Goal: Task Accomplishment & Management: Use online tool/utility

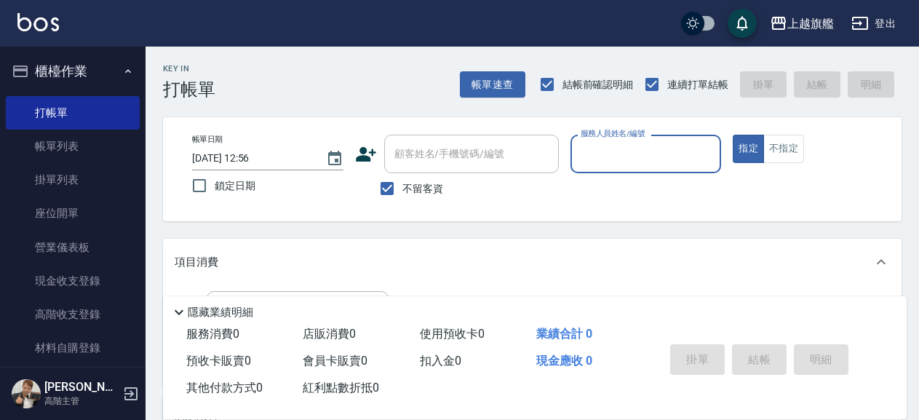
click at [297, 159] on input "2025/08/25 12:56" at bounding box center [251, 158] width 119 height 24
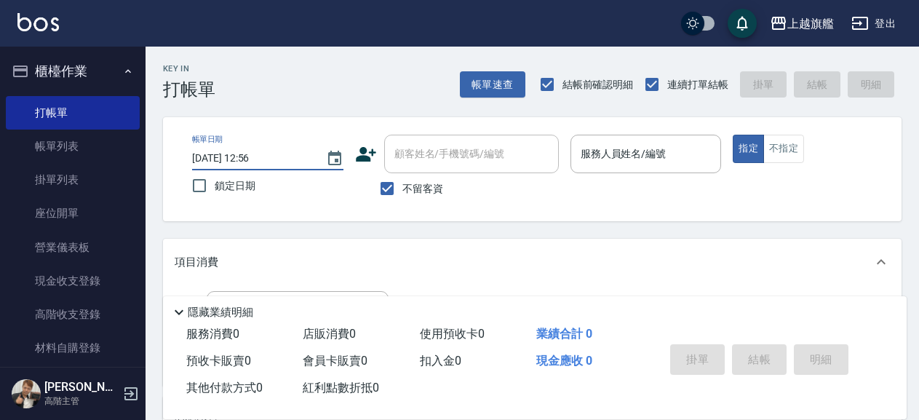
click at [370, 227] on div "Key In 打帳單 帳單速查 結帳前確認明細 連續打單結帳 掛單 結帳 明細 帳單日期 2025/08/25 12:56 鎖定日期 顧客姓名/手機號碼/編號…" at bounding box center [531, 362] width 773 height 630
click at [180, 276] on div "項目消費" at bounding box center [532, 262] width 738 height 47
click at [180, 276] on div "服務名稱/代號 服務名稱/代號" at bounding box center [532, 324] width 738 height 100
click at [190, 280] on div "店販銷售" at bounding box center [532, 291] width 738 height 35
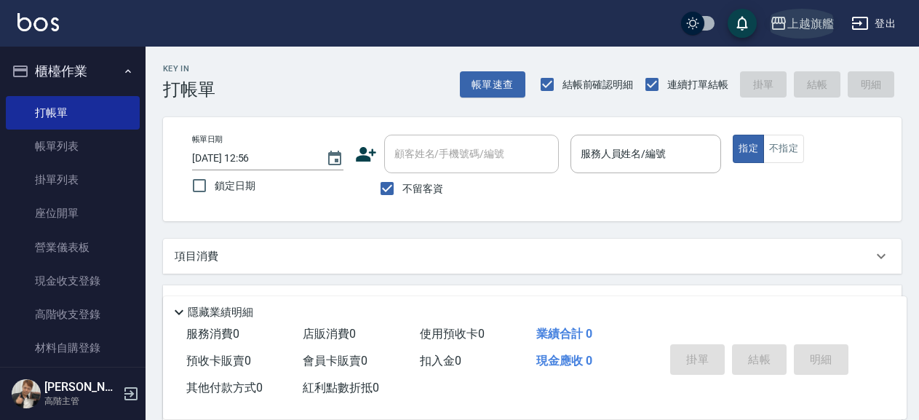
click at [831, 19] on div "上越旗艦" at bounding box center [810, 24] width 47 height 18
drag, startPoint x: 831, startPoint y: 17, endPoint x: 876, endPoint y: 87, distance: 82.5
click at [882, 81] on div "上越旗艦 登出 櫃檯作業 打帳單 帳單列表 掛單列表 座位開單 營業儀表板 現金收支登錄 高階收支登錄 材料自購登錄 每日結帳 排班表 現場電腦打卡 掃碼打卡…" at bounding box center [459, 344] width 919 height 688
click at [875, 85] on div "帳單速查 結帳前確認明細 連續打單結帳 掛單 結帳 明細" at bounding box center [681, 84] width 442 height 31
click at [874, 84] on div "帳單速查 結帳前確認明細 連續打單結帳 掛單 結帳 明細" at bounding box center [681, 84] width 442 height 31
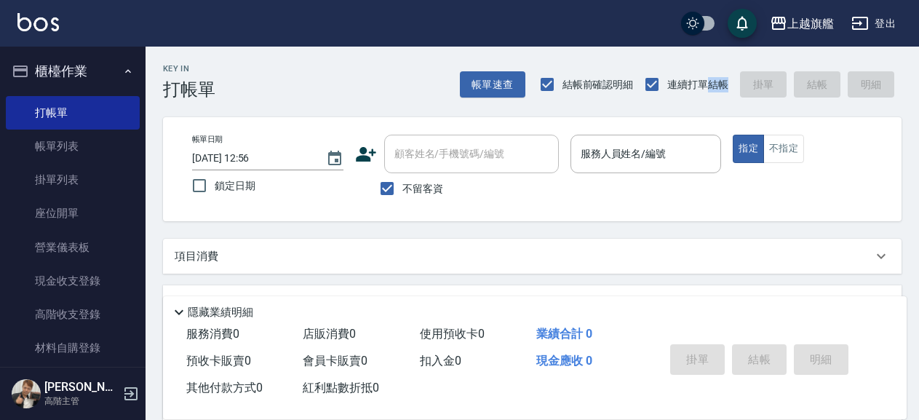
click at [874, 84] on div "帳單速查 結帳前確認明細 連續打單結帳 掛單 結帳 明細" at bounding box center [681, 84] width 442 height 31
